Goal: Navigation & Orientation: Understand site structure

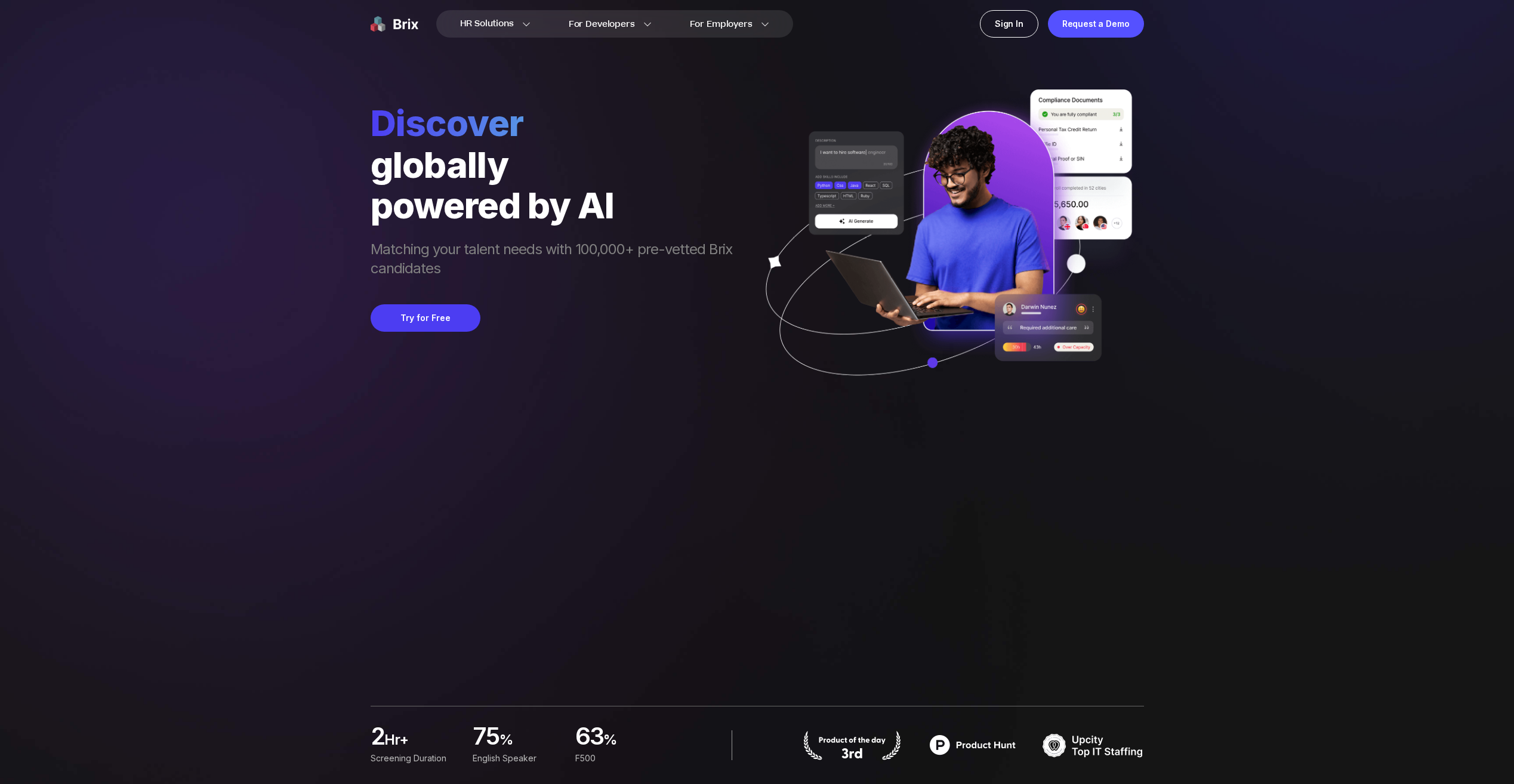
click at [406, 20] on img at bounding box center [394, 23] width 47 height 27
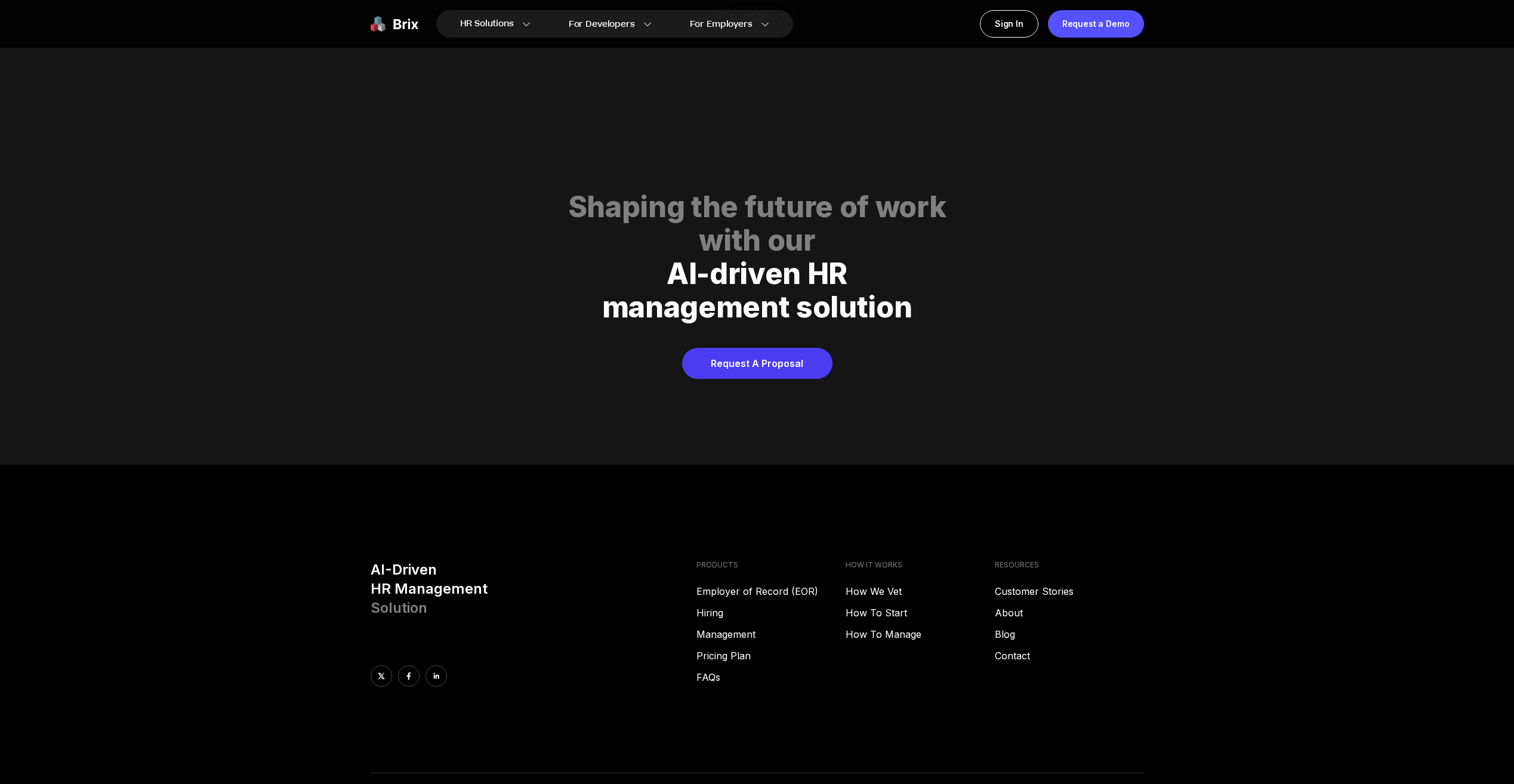
scroll to position [6045, 0]
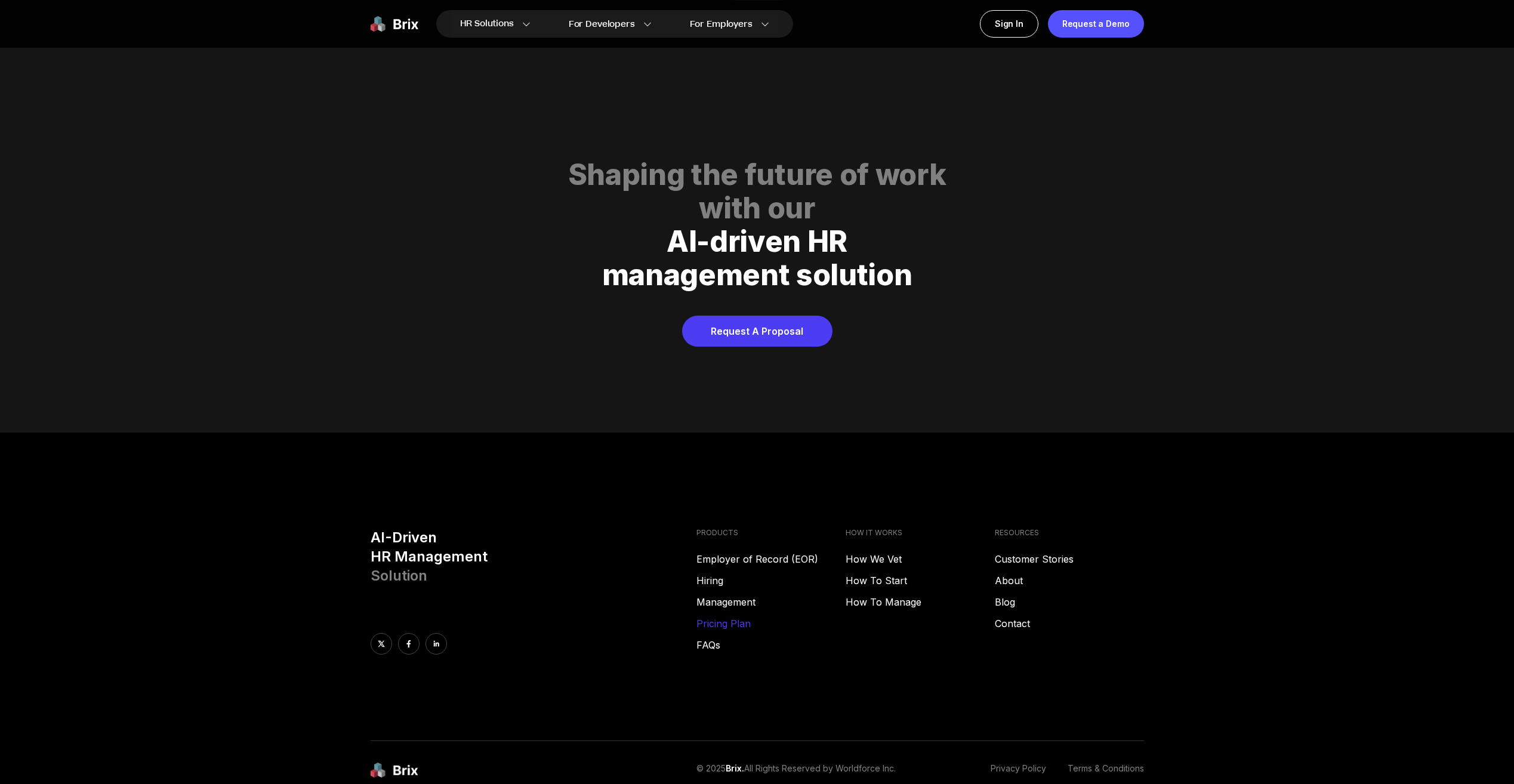
click at [740, 616] on link "Pricing Plan" at bounding box center [771, 623] width 150 height 14
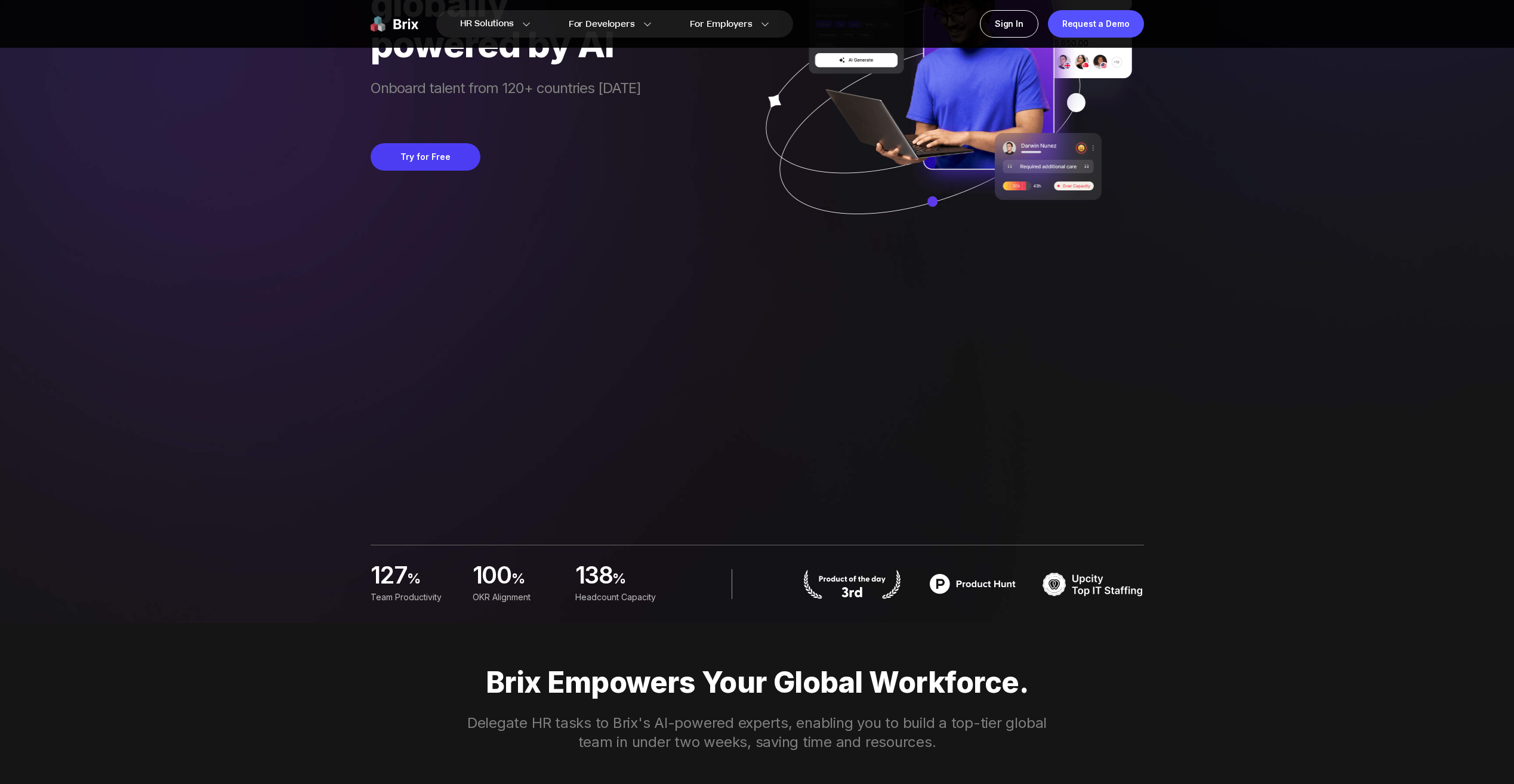
scroll to position [159, 0]
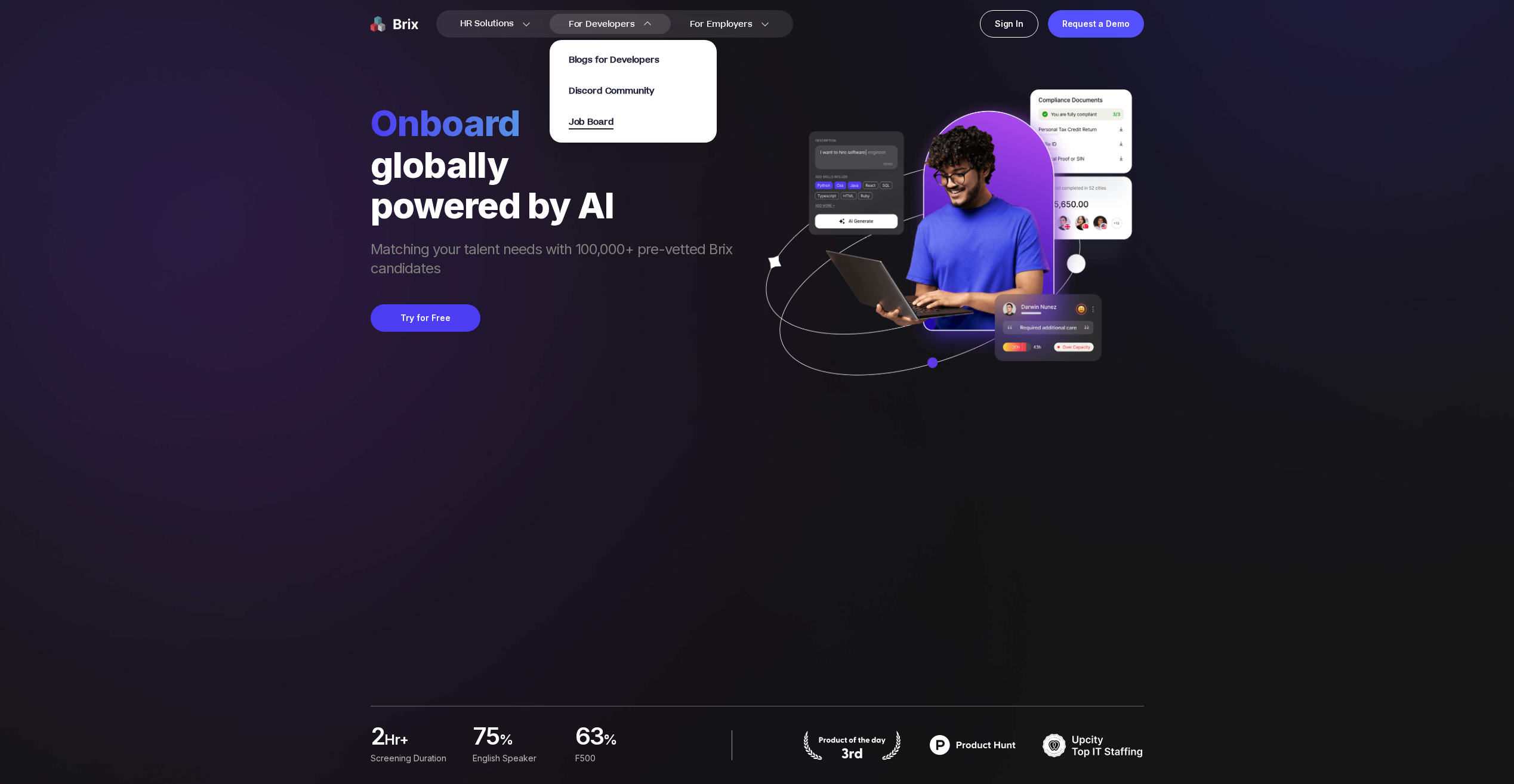
click at [609, 120] on span "Job Board" at bounding box center [592, 122] width 46 height 14
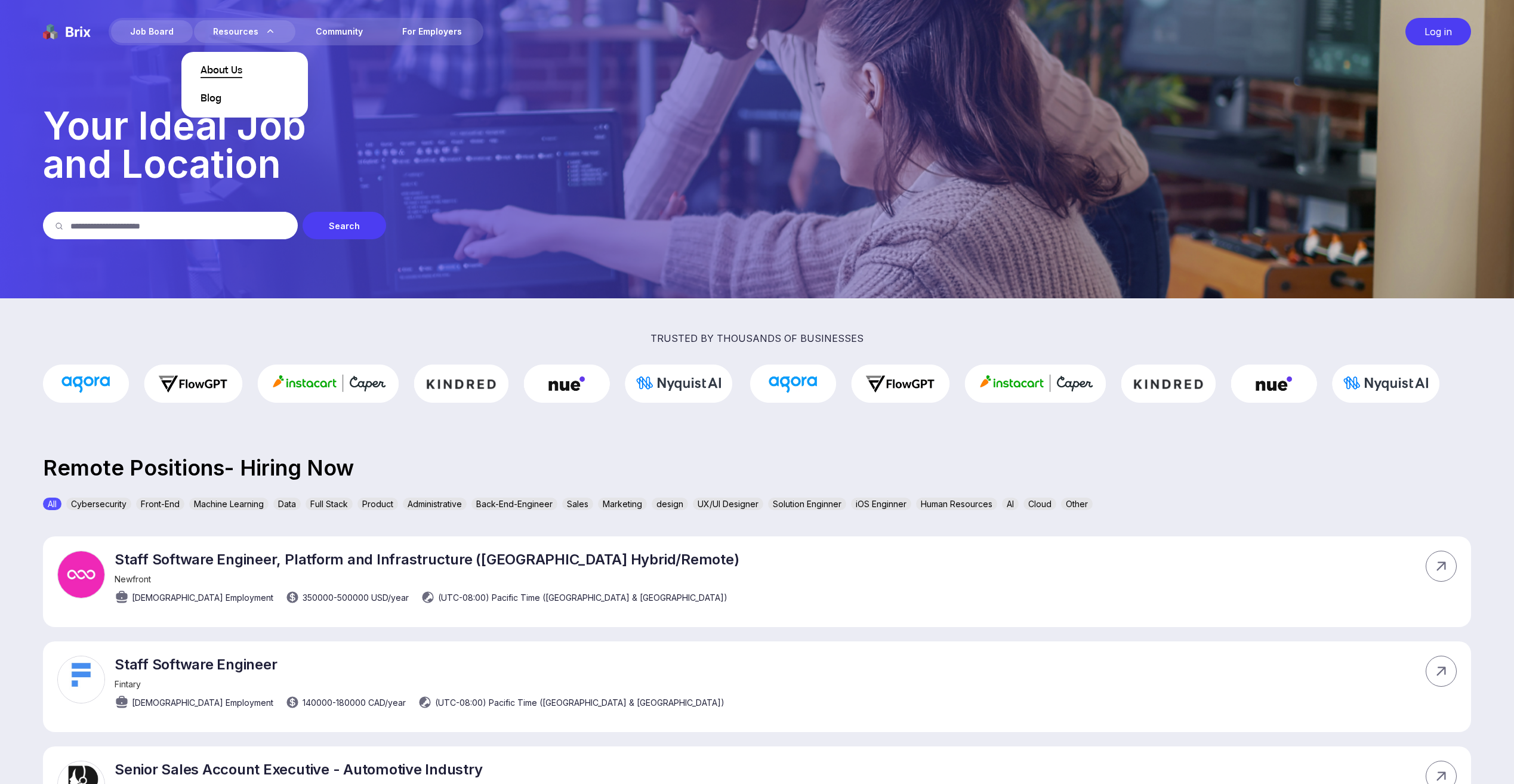
click at [227, 65] on span "About Us" at bounding box center [221, 71] width 42 height 14
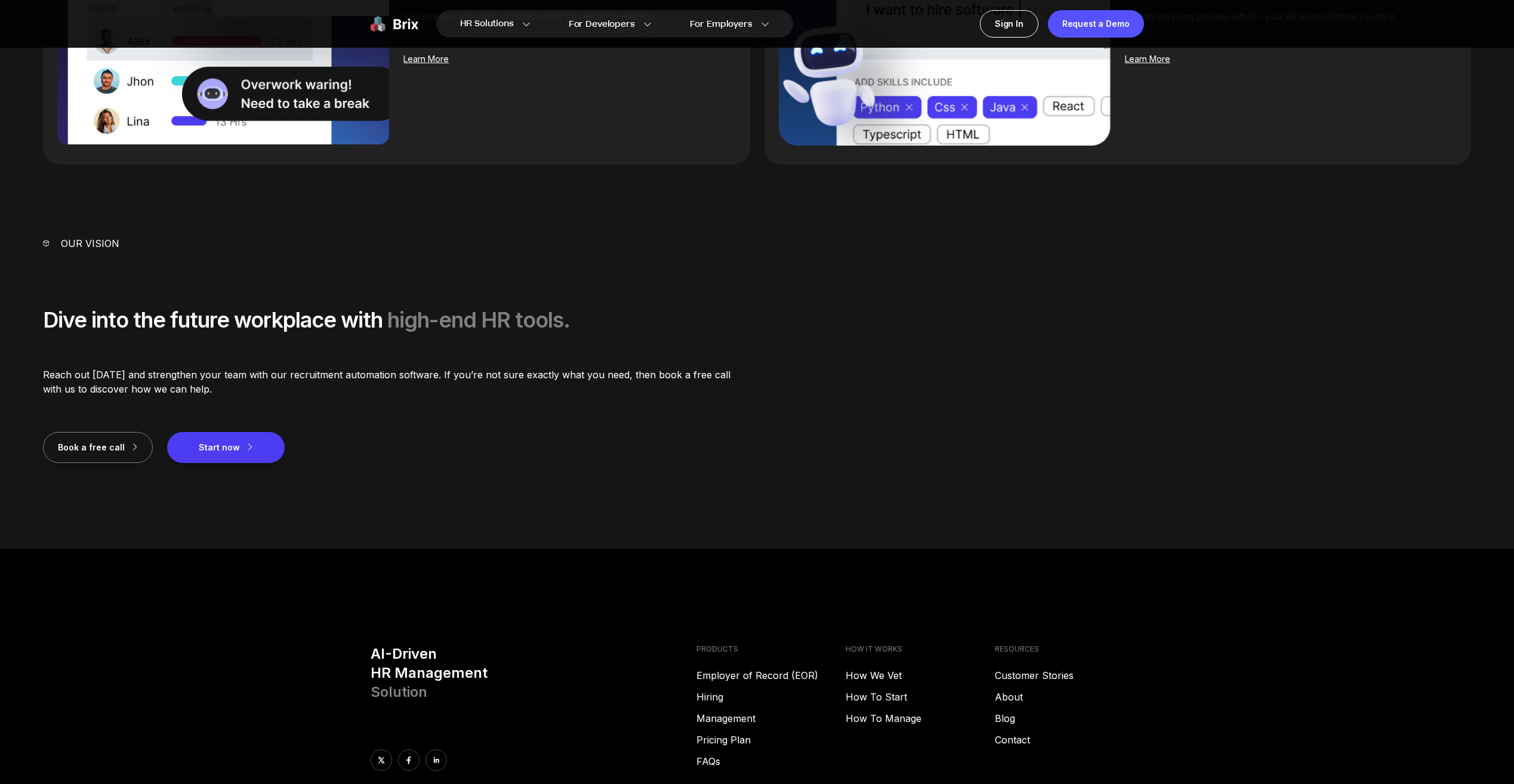
scroll to position [1779, 0]
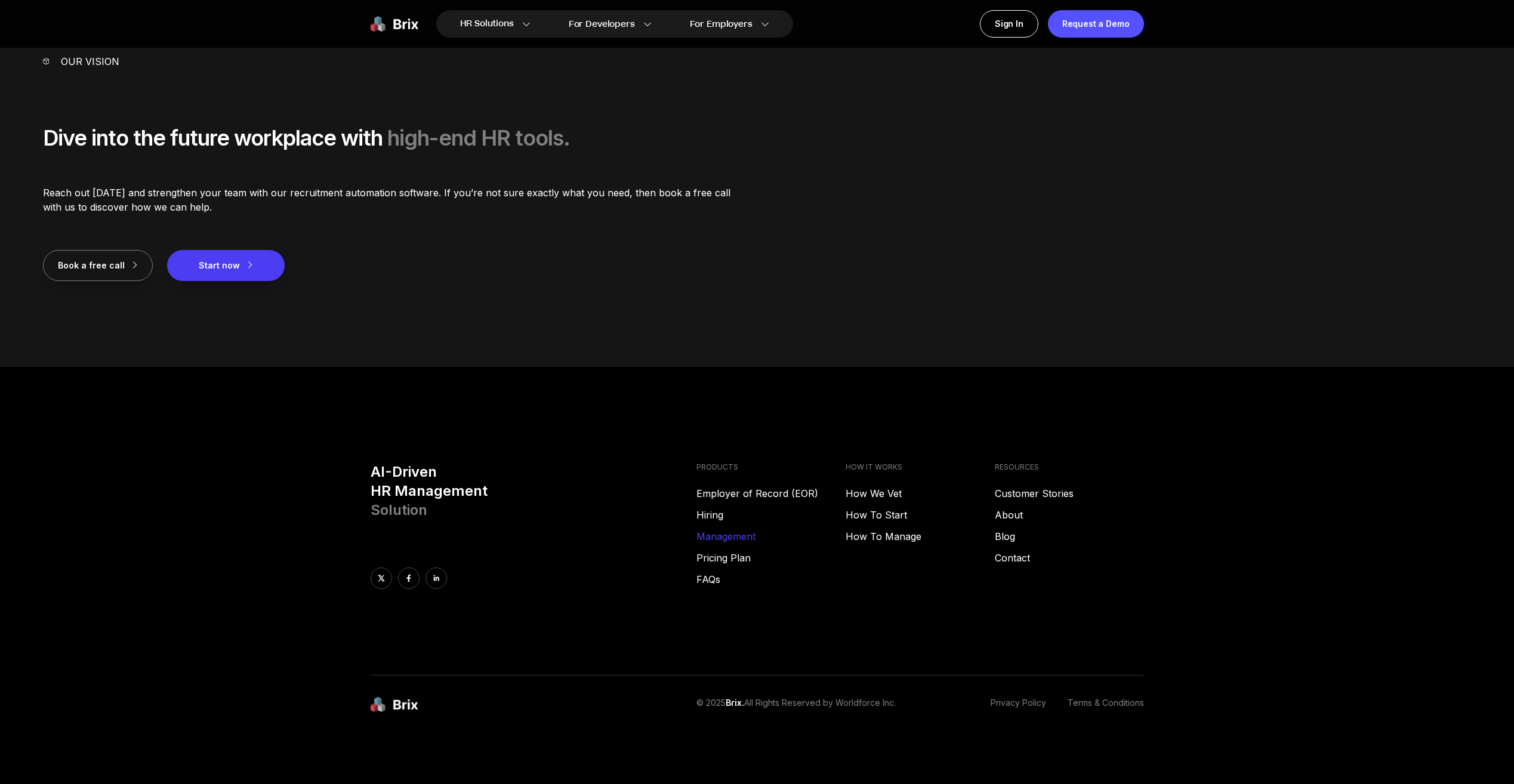
click at [724, 540] on link "Management" at bounding box center [771, 536] width 150 height 14
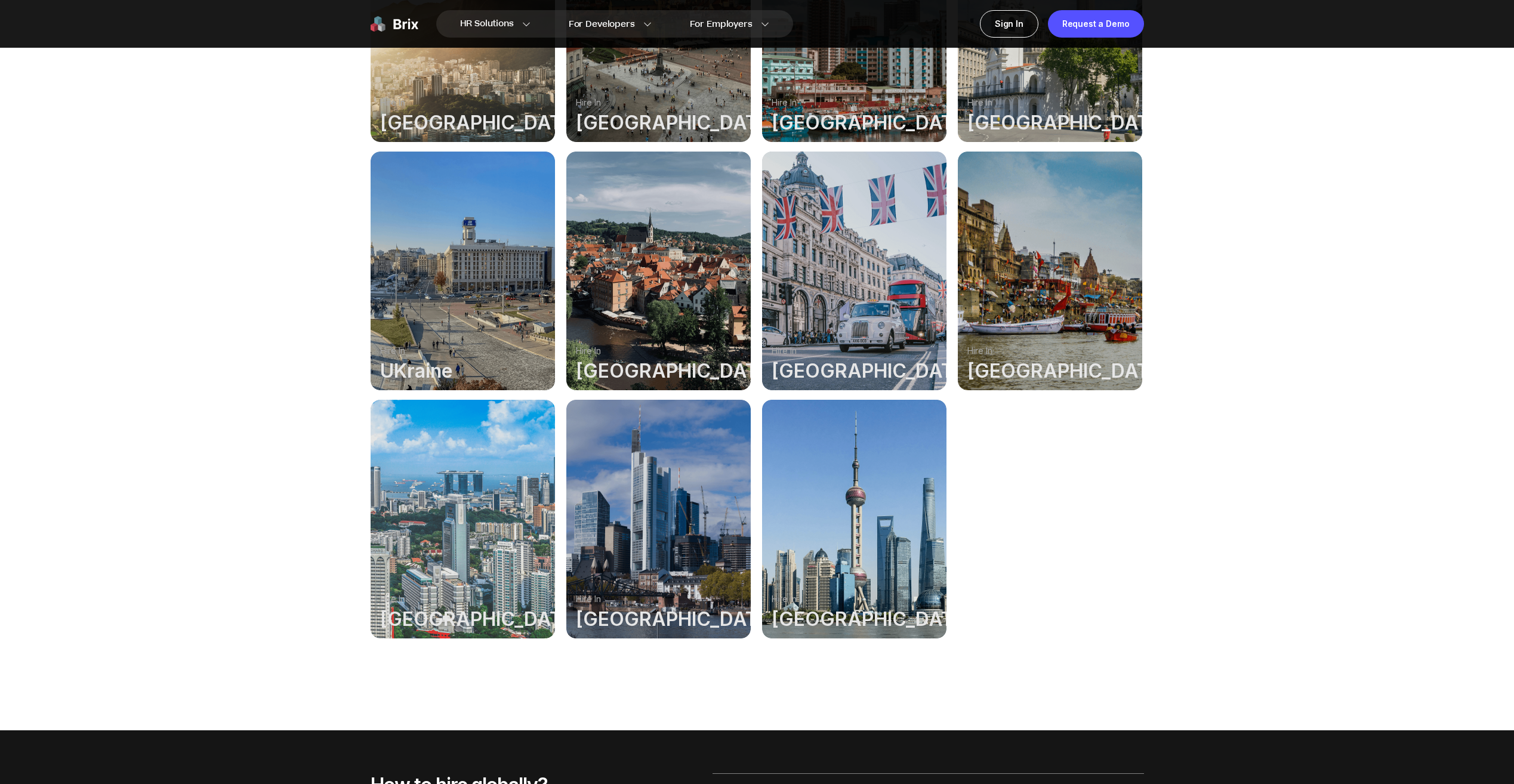
scroll to position [954, 0]
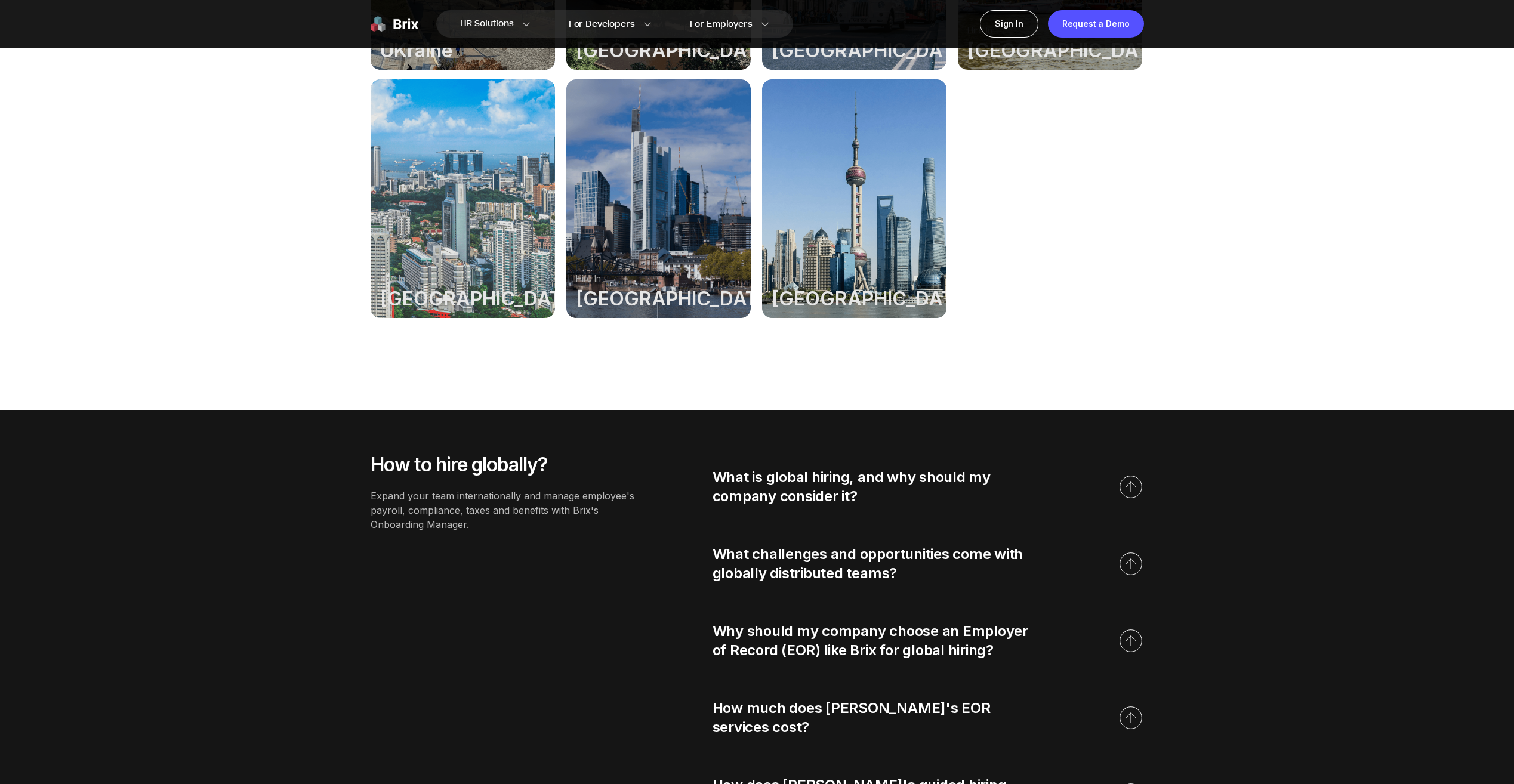
click at [844, 233] on div at bounding box center [854, 198] width 184 height 238
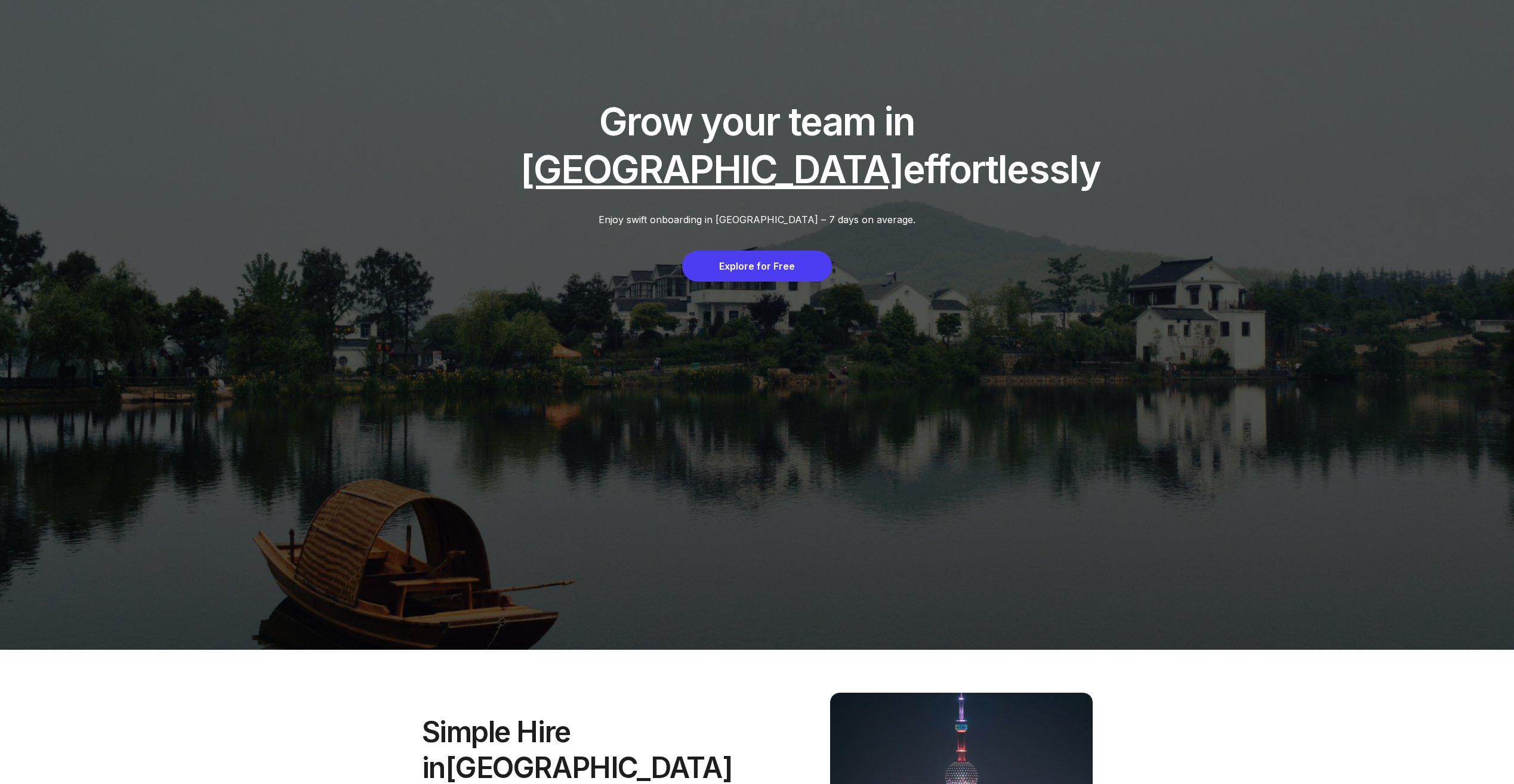
click at [785, 274] on div "Explore for Free" at bounding box center [757, 266] width 150 height 31
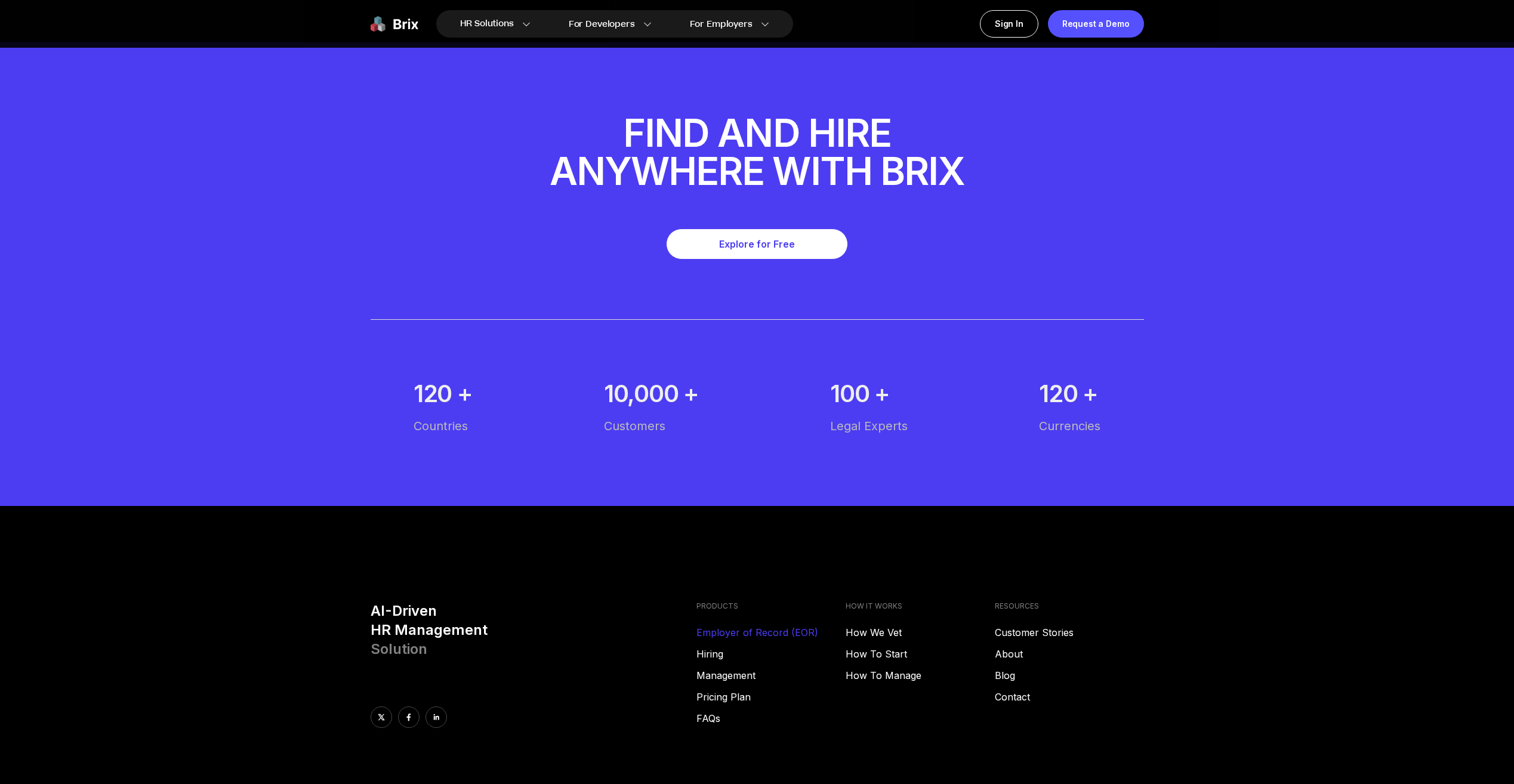
scroll to position [6456, 0]
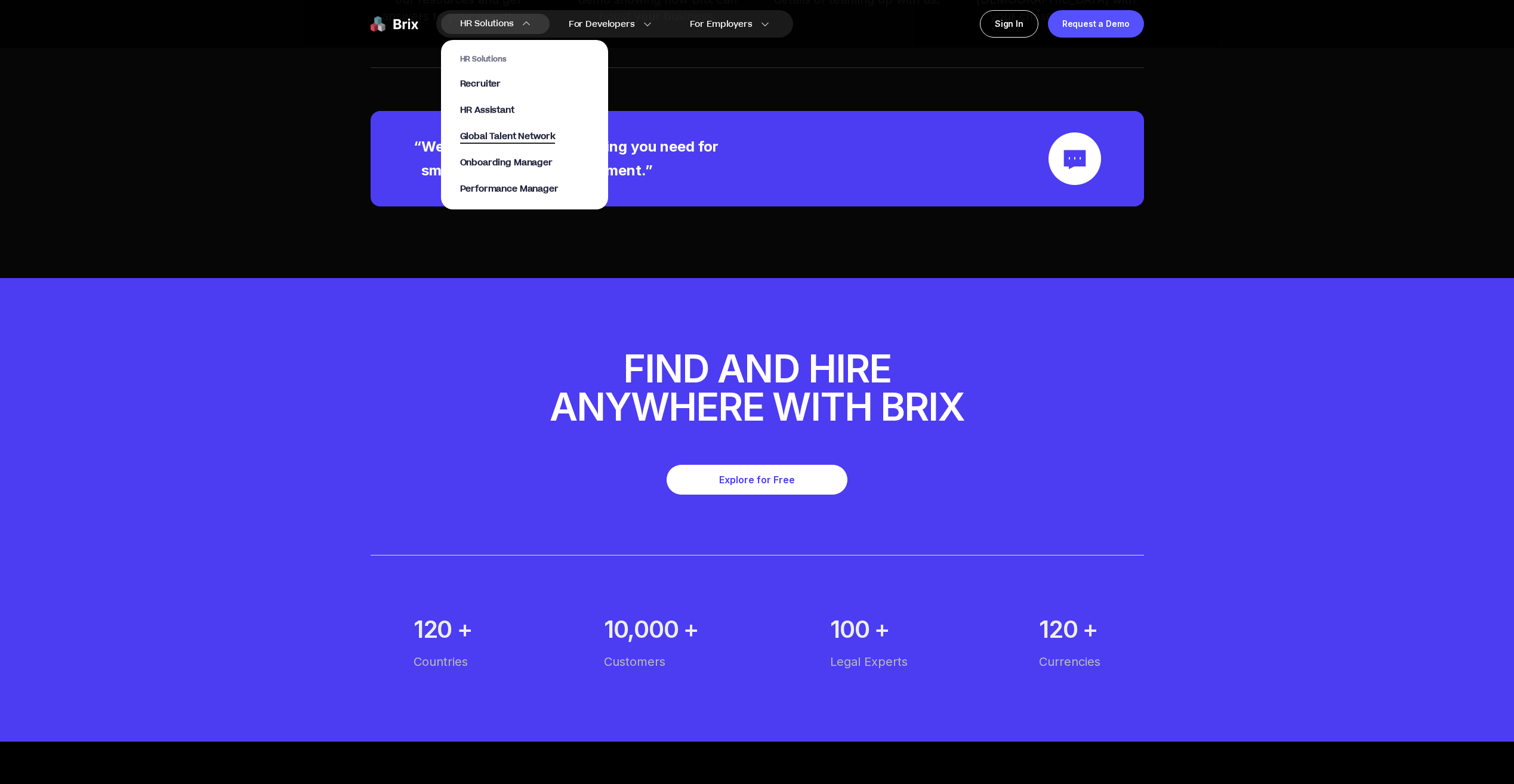
click at [523, 135] on span "Global Talent Network" at bounding box center [508, 137] width 96 height 14
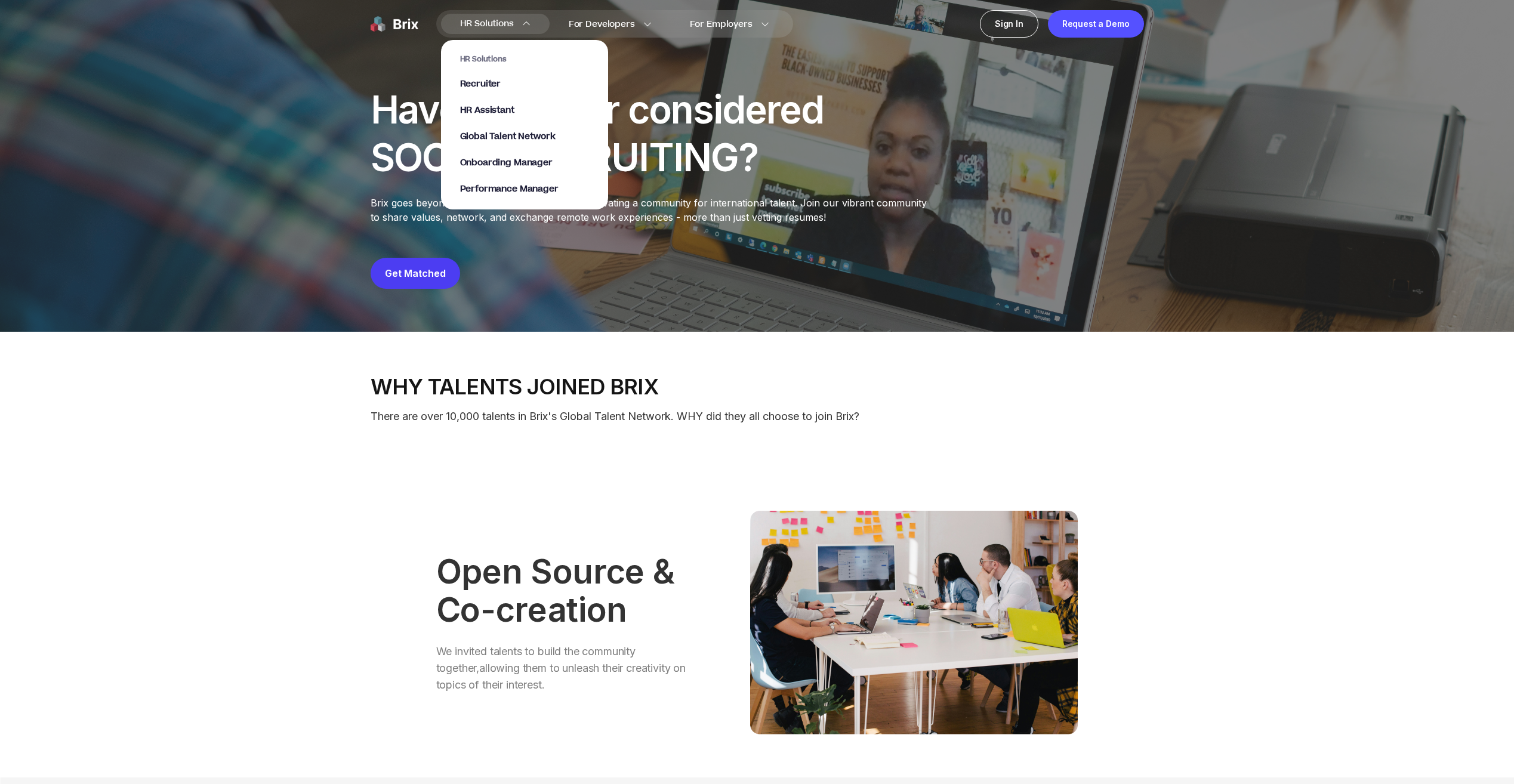
click at [528, 182] on div "HR Solutions Recruiter HR Assistant Global Talent Network Onboarding Manager Pe…" at bounding box center [524, 125] width 129 height 141
click at [528, 188] on span "Performance Manager" at bounding box center [509, 189] width 99 height 14
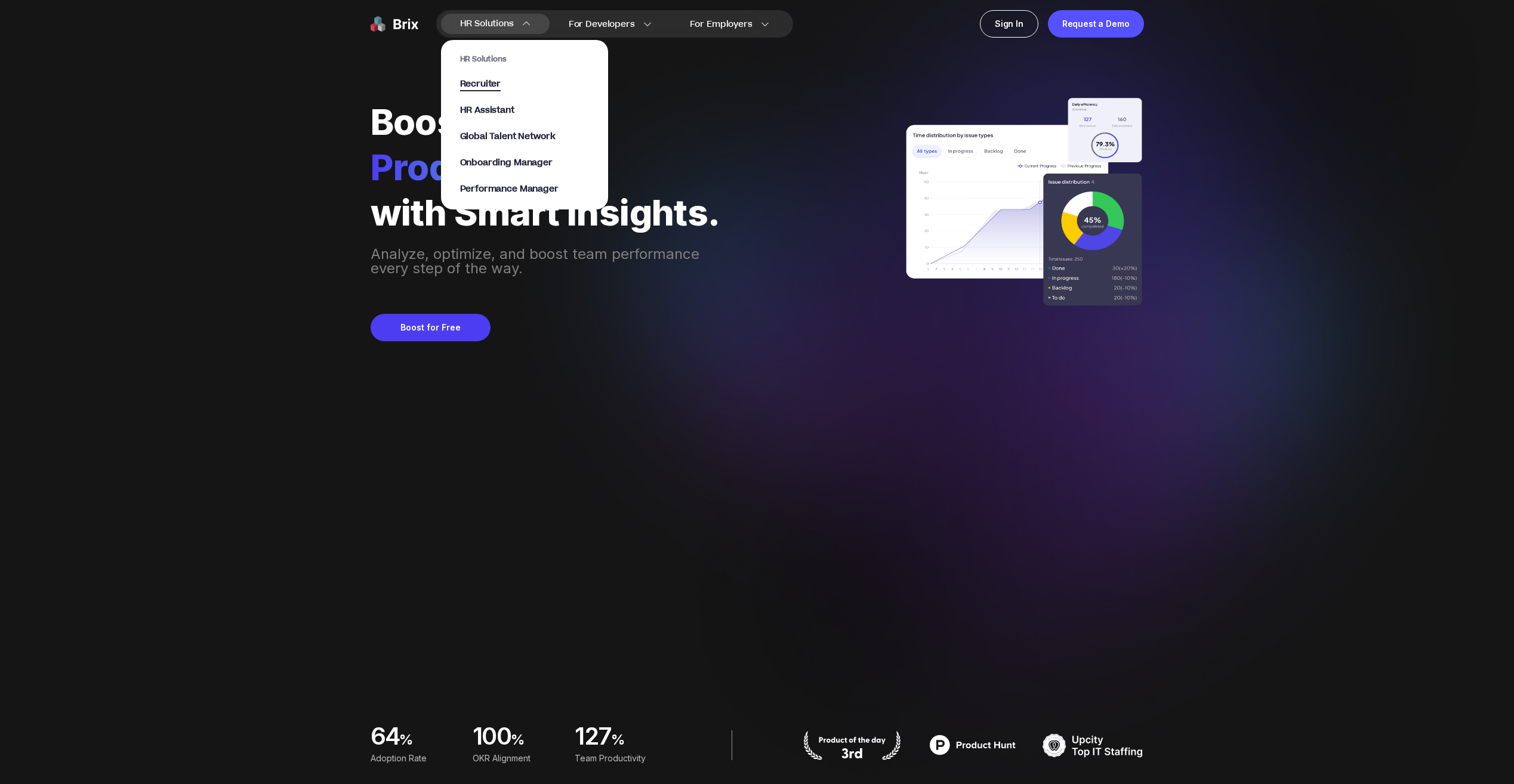
click at [488, 85] on span "Recruiter" at bounding box center [481, 84] width 42 height 14
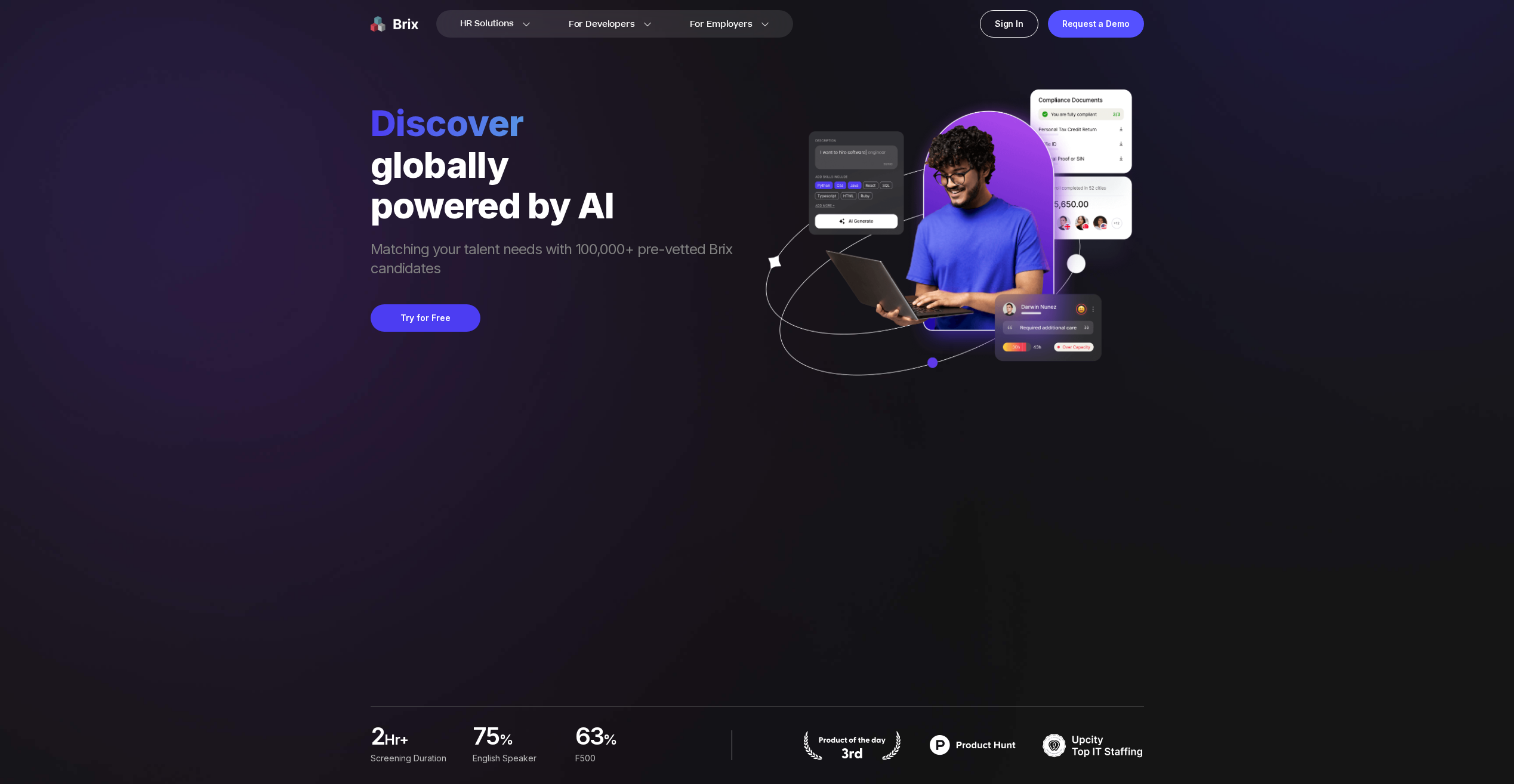
click at [410, 16] on img at bounding box center [394, 23] width 47 height 27
click at [396, 22] on img at bounding box center [394, 23] width 47 height 27
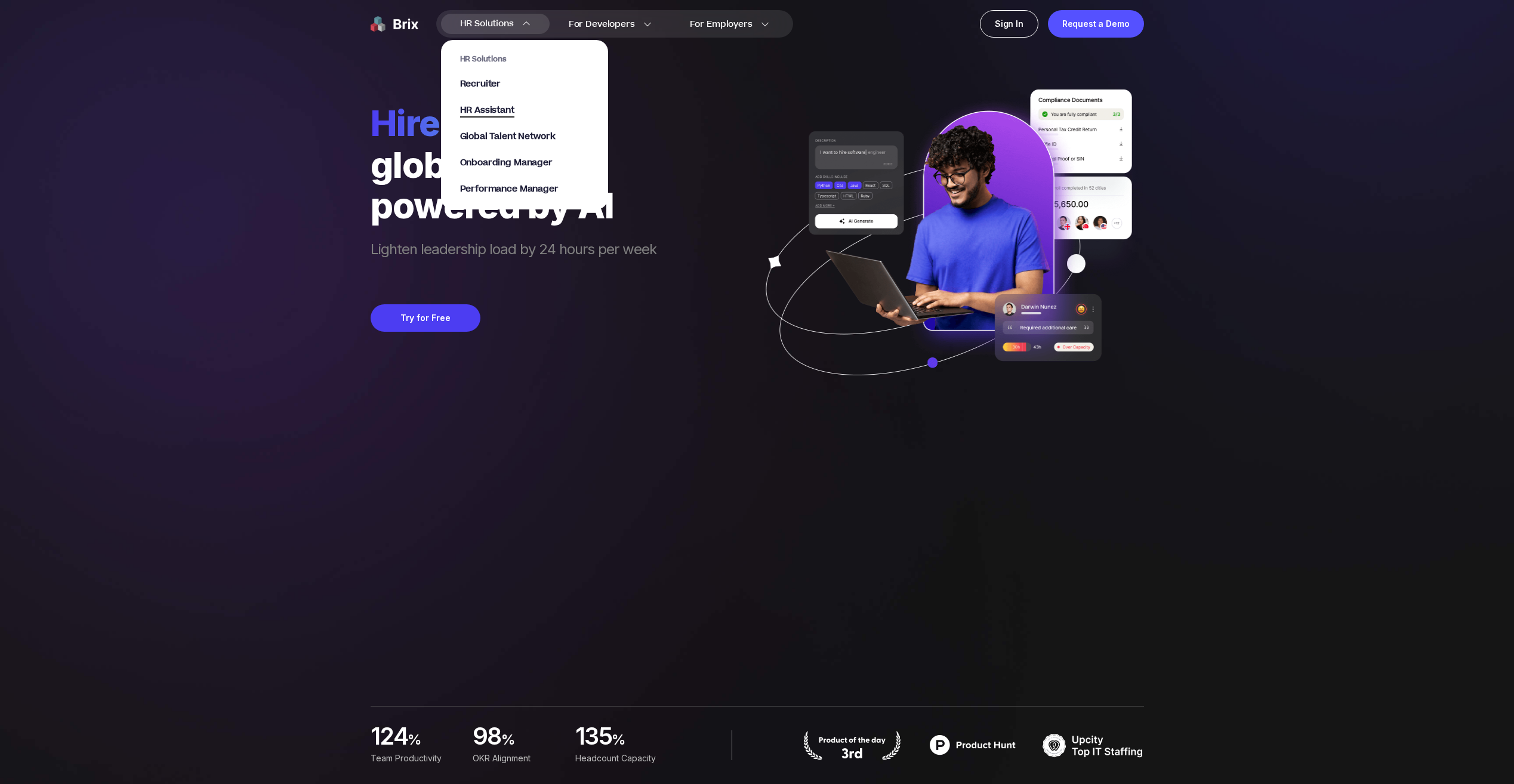
click at [506, 111] on span "HR Assistant" at bounding box center [487, 110] width 54 height 14
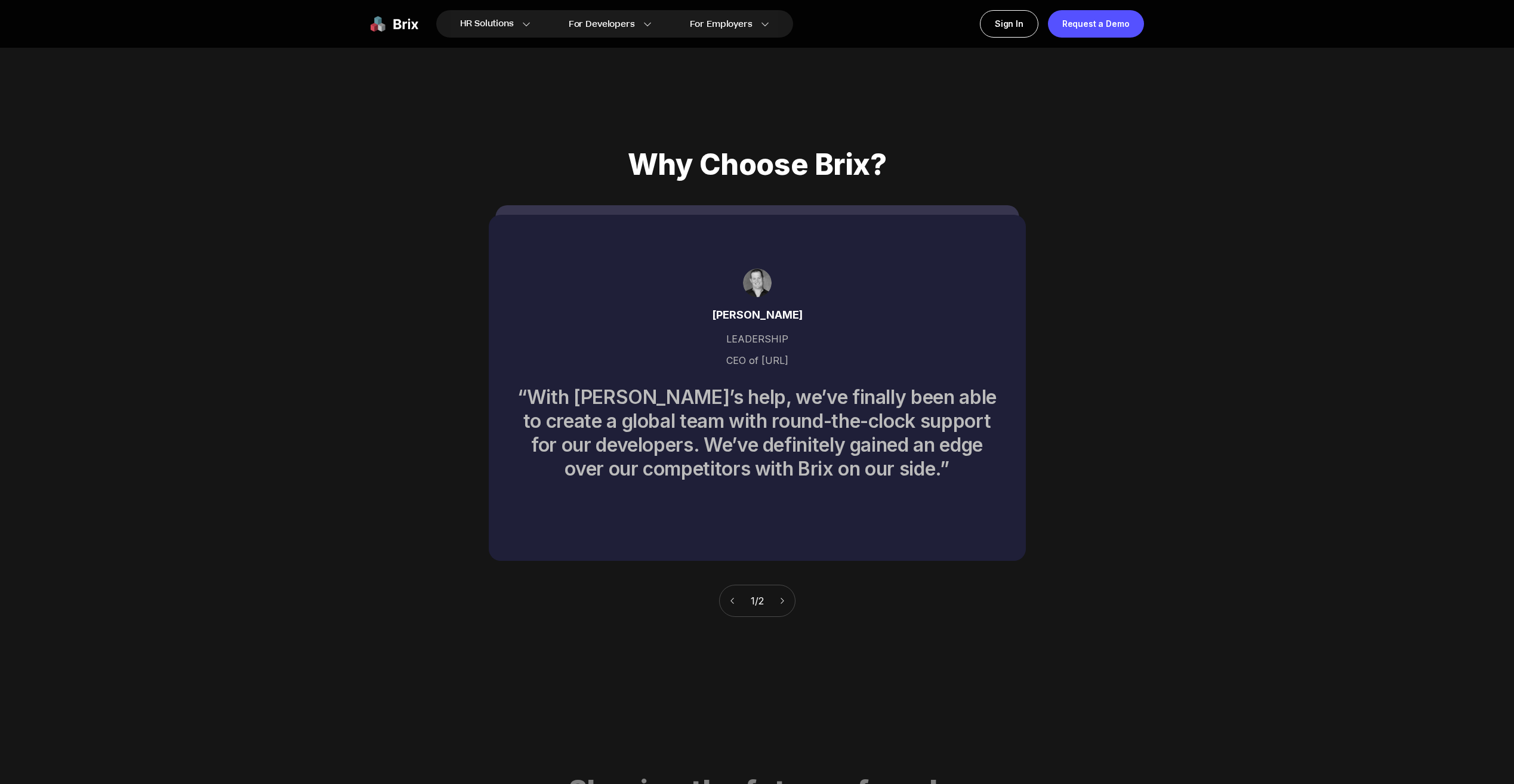
scroll to position [5379, 0]
